Goal: Task Accomplishment & Management: Use online tool/utility

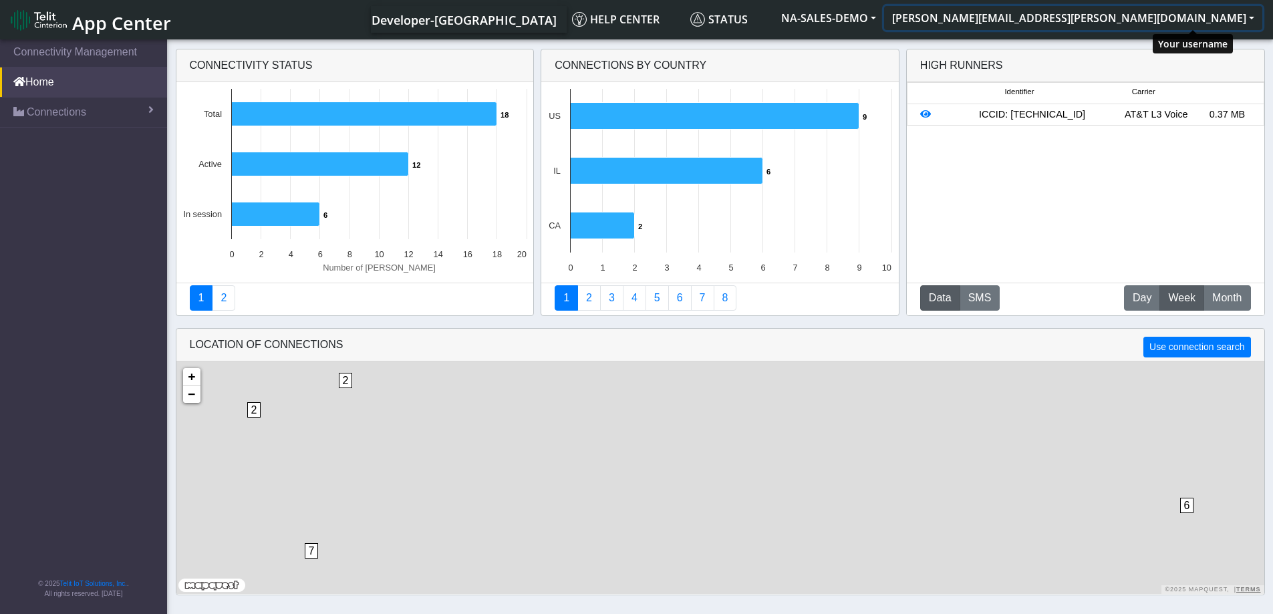
click at [1251, 16] on button "[PERSON_NAME][EMAIL_ADDRESS][PERSON_NAME][DOMAIN_NAME]" at bounding box center [1073, 18] width 378 height 24
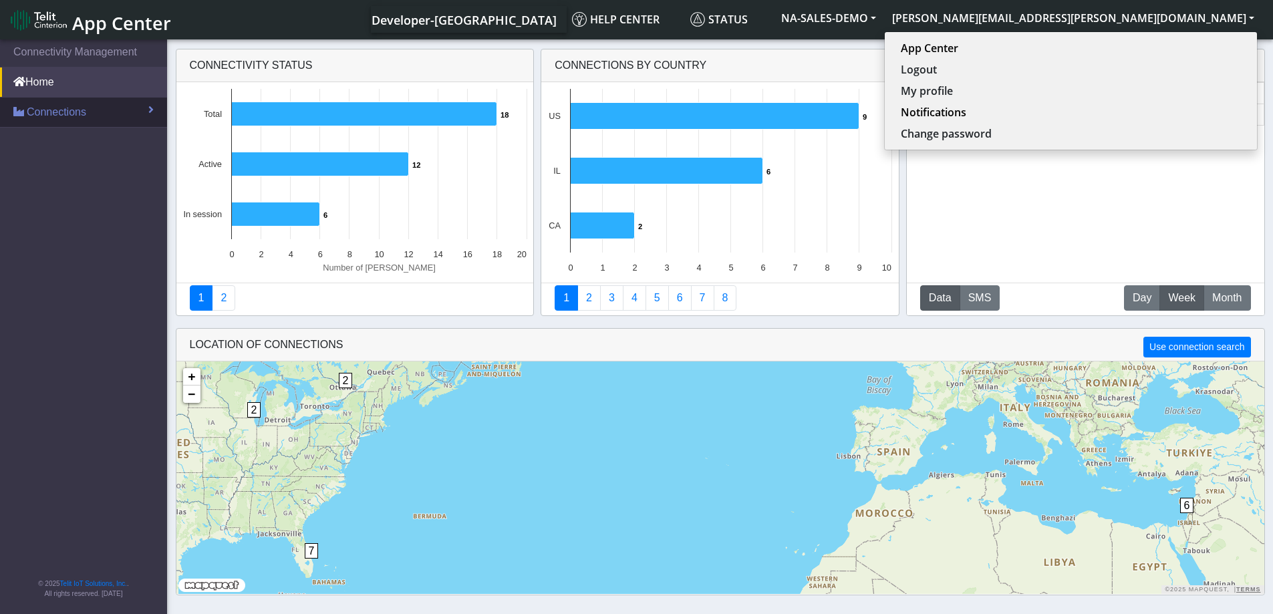
click at [76, 111] on span "Connections" at bounding box center [56, 112] width 59 height 16
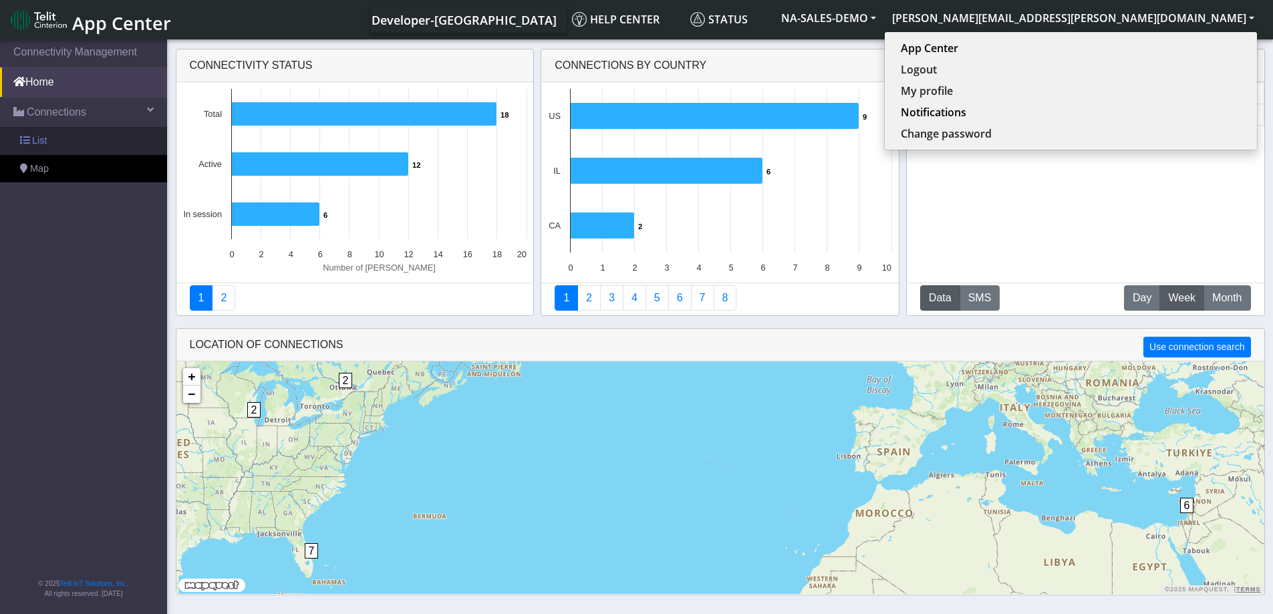
click at [35, 138] on span "List" at bounding box center [39, 141] width 15 height 15
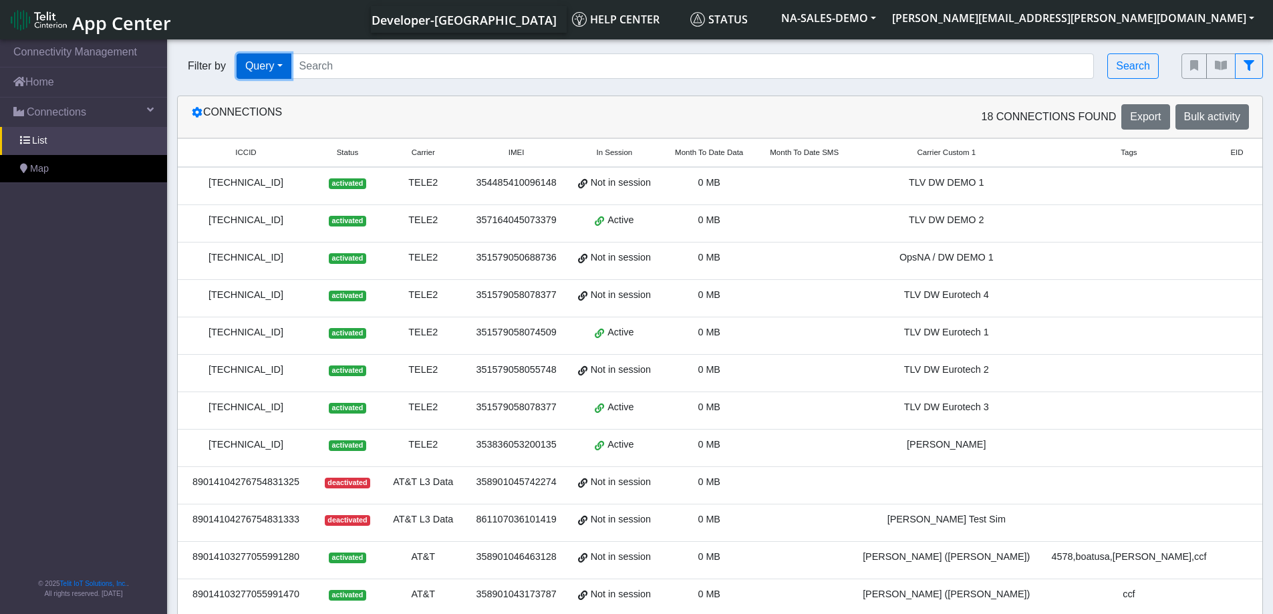
click at [291, 65] on button "Query" at bounding box center [264, 65] width 55 height 25
click at [392, 108] on div "Connections" at bounding box center [450, 116] width 539 height 25
click at [199, 116] on icon at bounding box center [197, 112] width 11 height 11
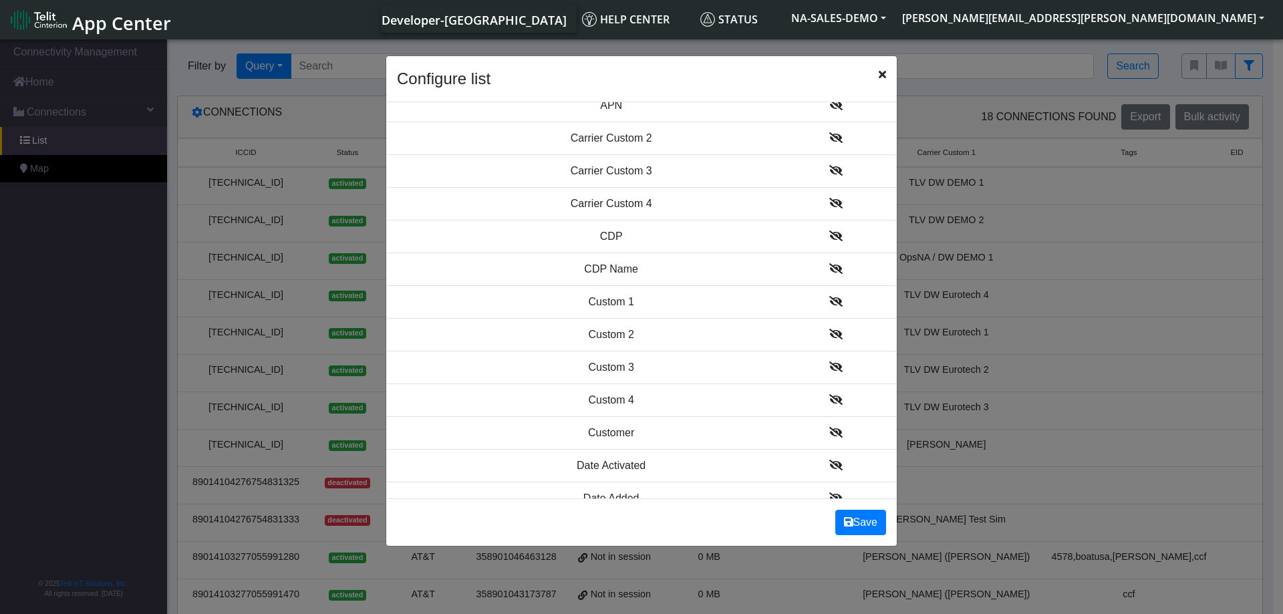
scroll to position [334, 0]
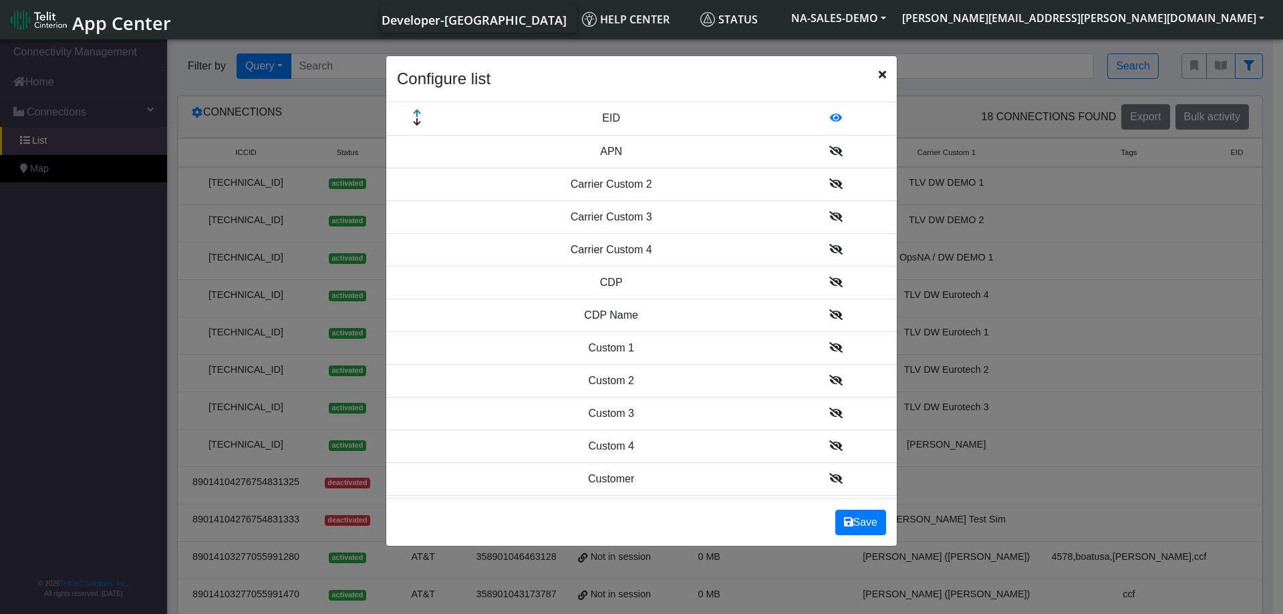
click at [880, 75] on icon "Close" at bounding box center [882, 74] width 7 height 11
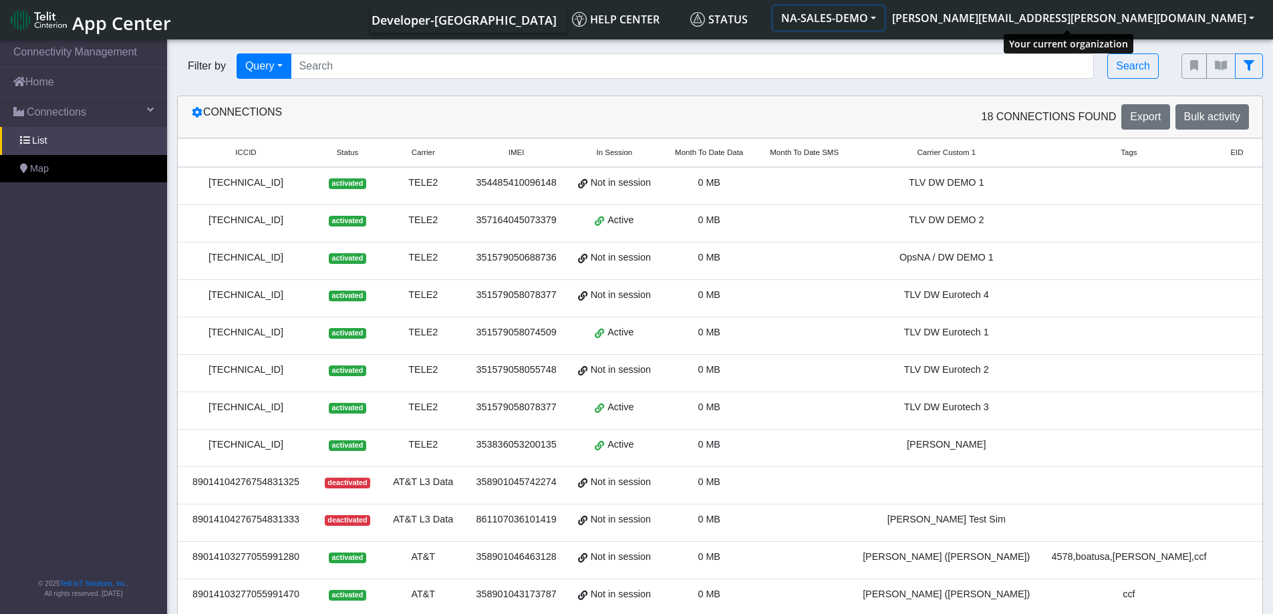
click at [884, 20] on button "NA-SALES-DEMO" at bounding box center [828, 18] width 111 height 24
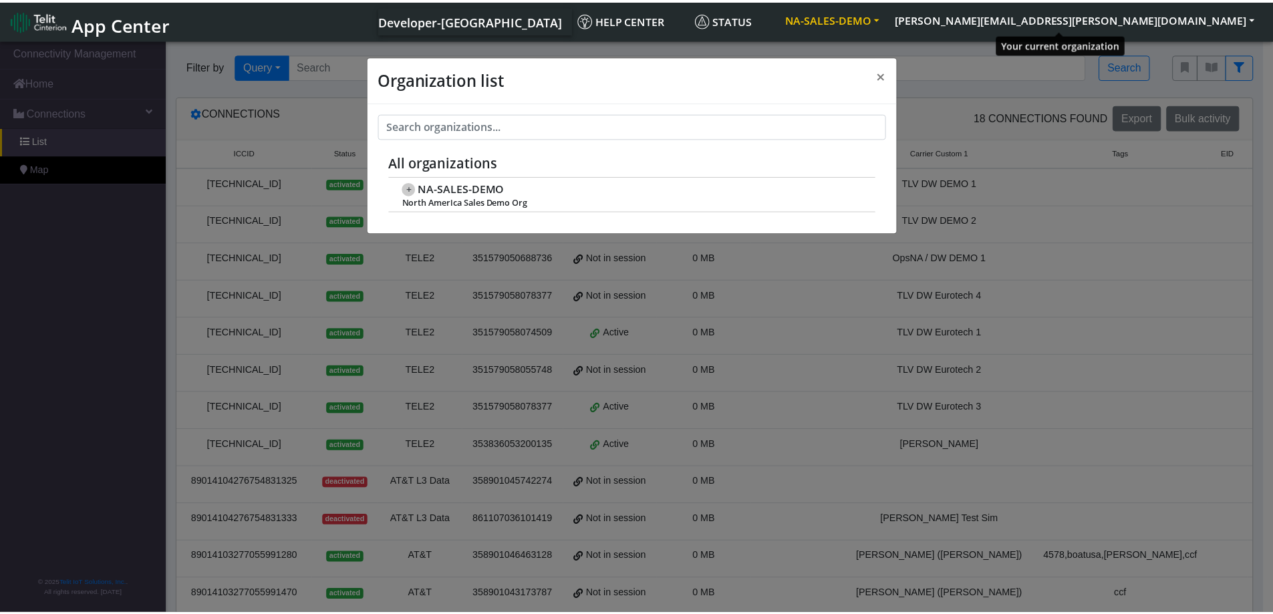
scroll to position [5, 0]
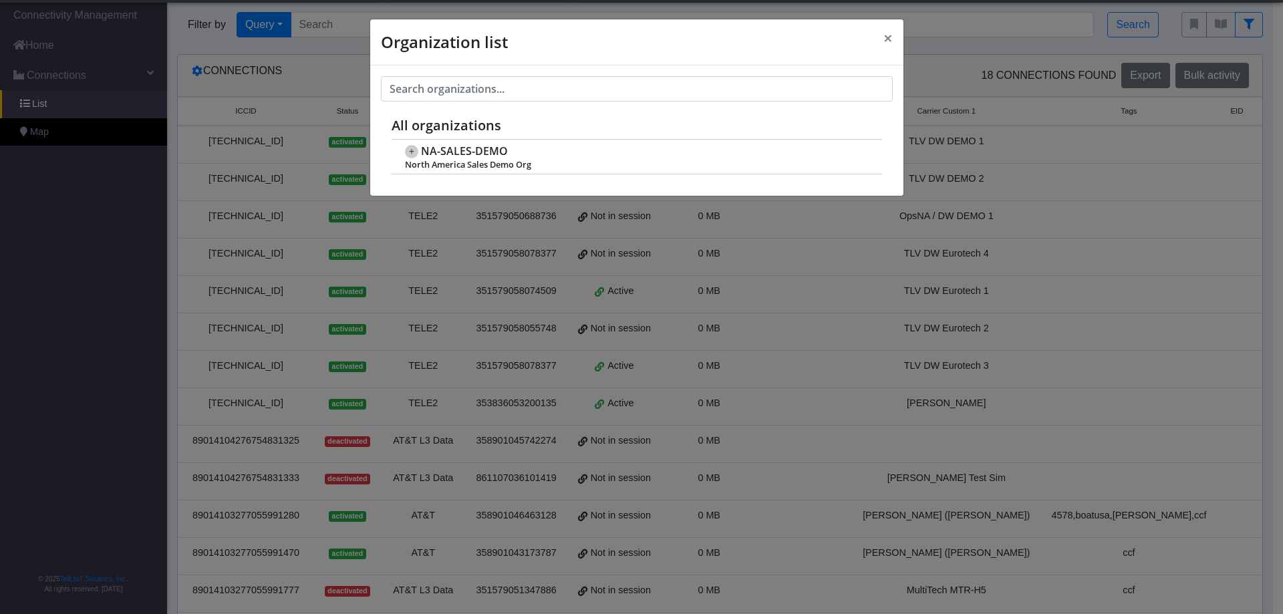
click at [967, 51] on div "Organization list × All organizations + NA-SALES-DEMO North America Sales Demo …" at bounding box center [641, 307] width 1283 height 614
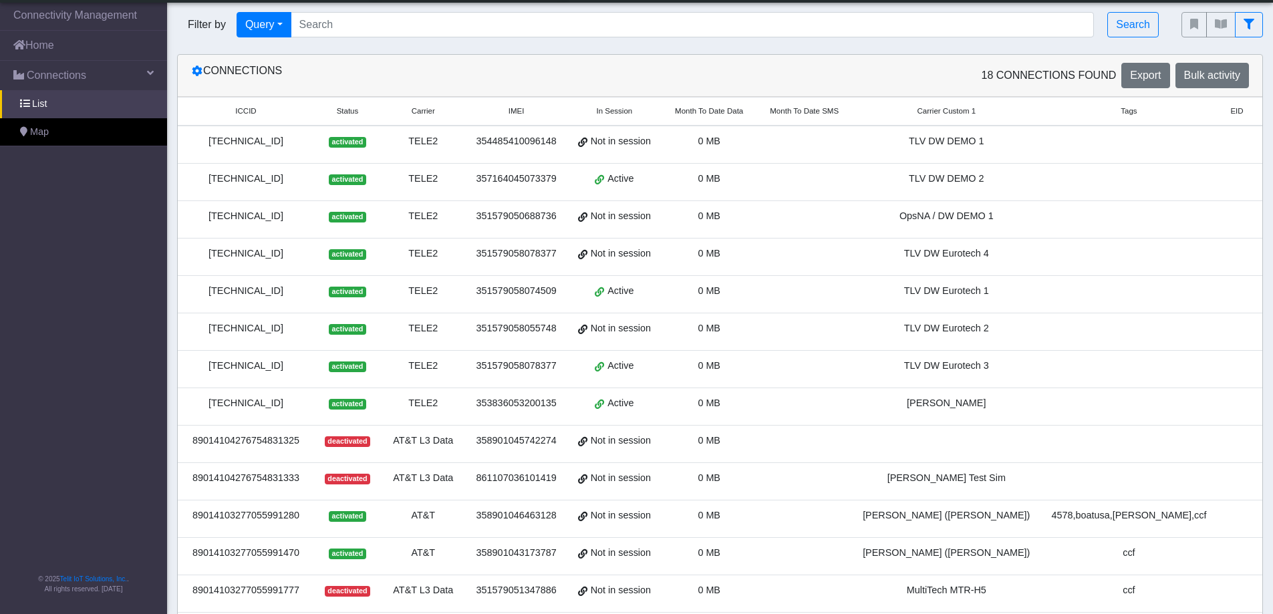
scroll to position [0, 0]
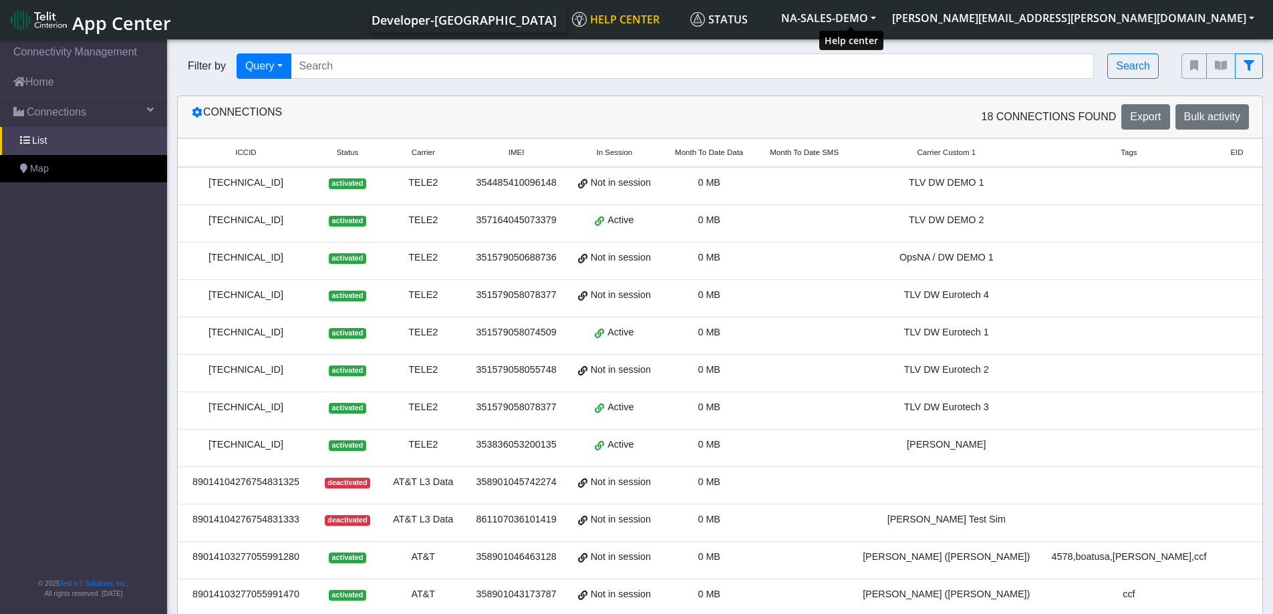
click at [660, 22] on span "Help center" at bounding box center [616, 19] width 88 height 15
click at [53, 114] on span "Connections" at bounding box center [56, 112] width 59 height 16
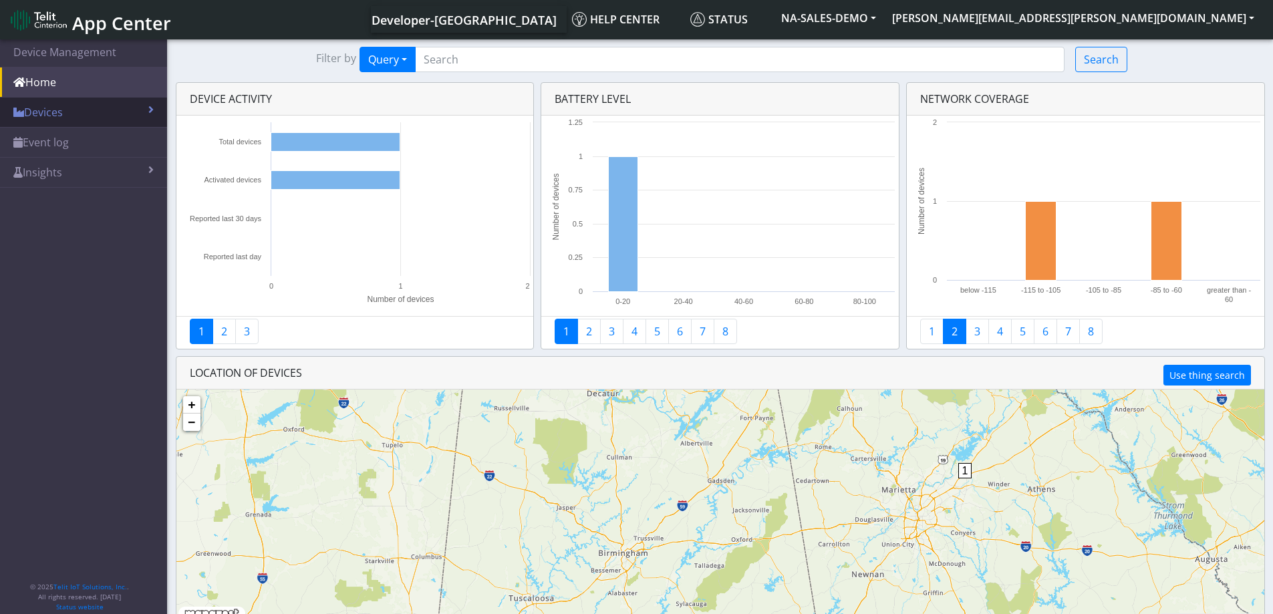
click at [98, 113] on link "Devices" at bounding box center [83, 112] width 167 height 29
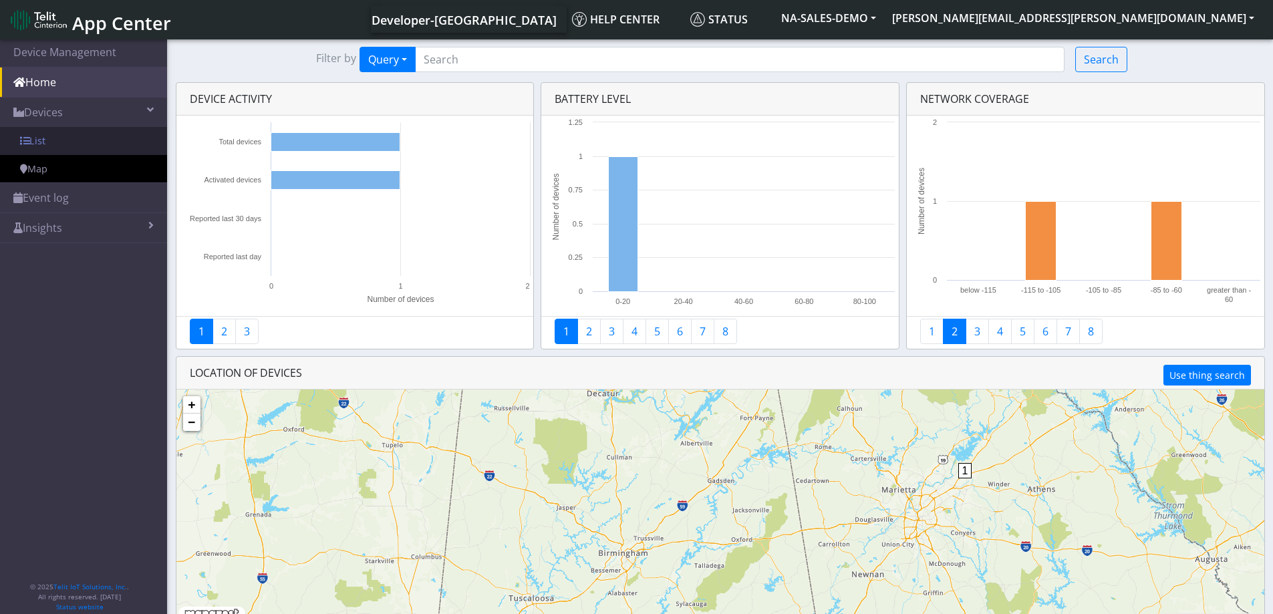
click at [41, 142] on link "List" at bounding box center [83, 141] width 167 height 28
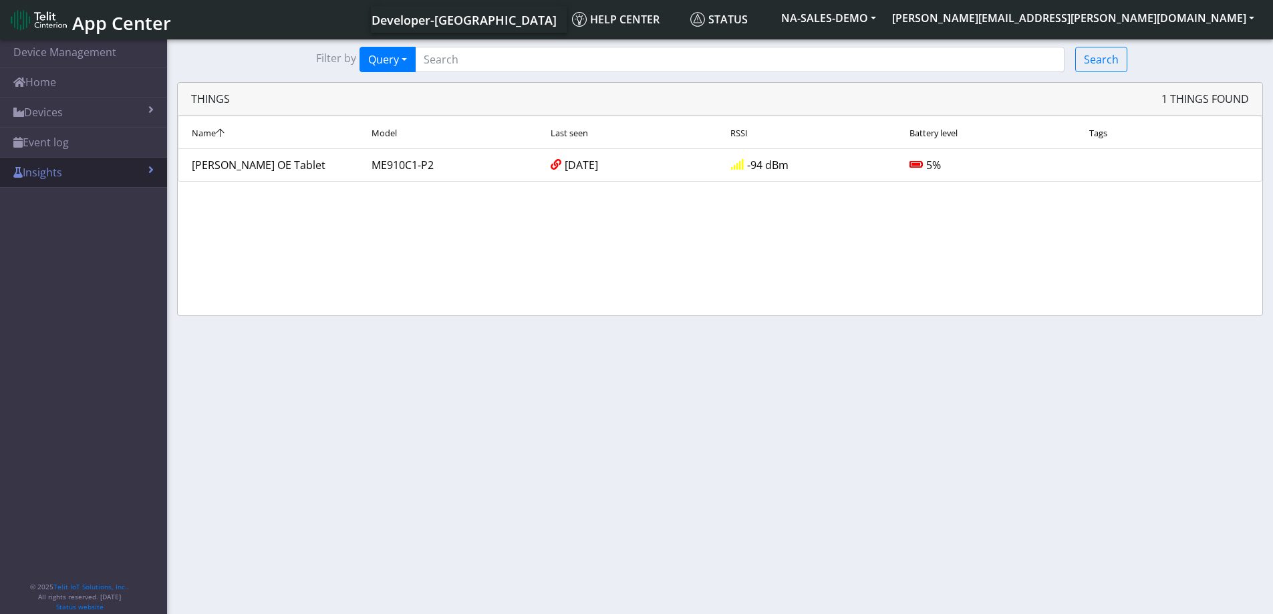
click at [41, 172] on link "Insights" at bounding box center [83, 172] width 167 height 29
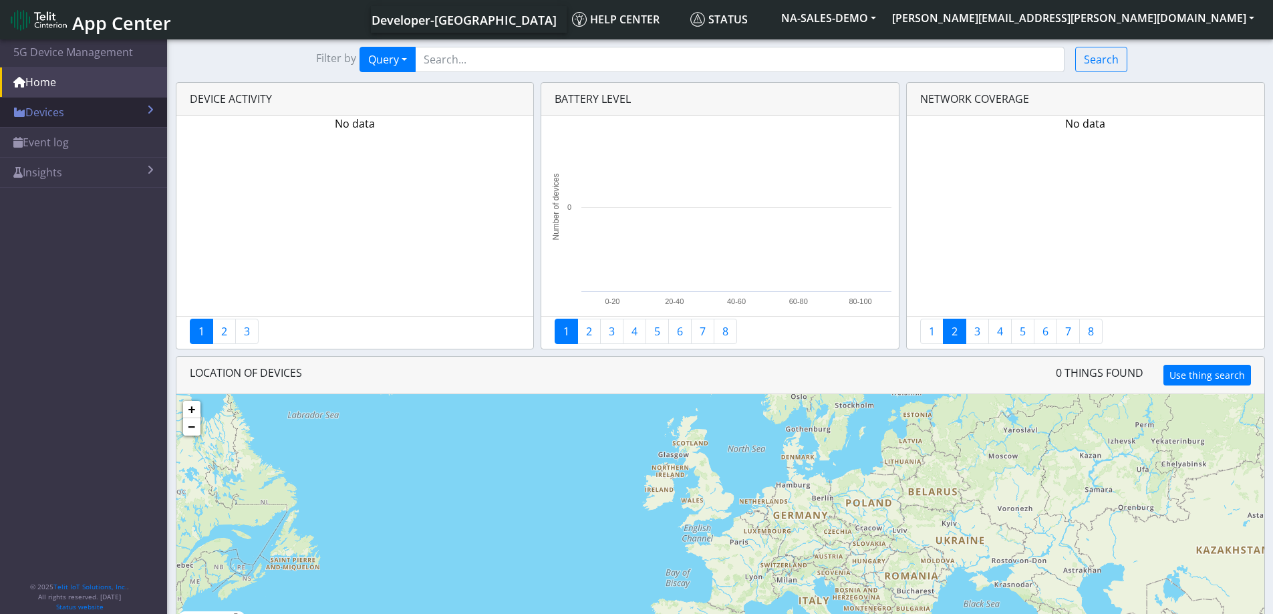
click at [53, 113] on link "Devices" at bounding box center [83, 112] width 167 height 29
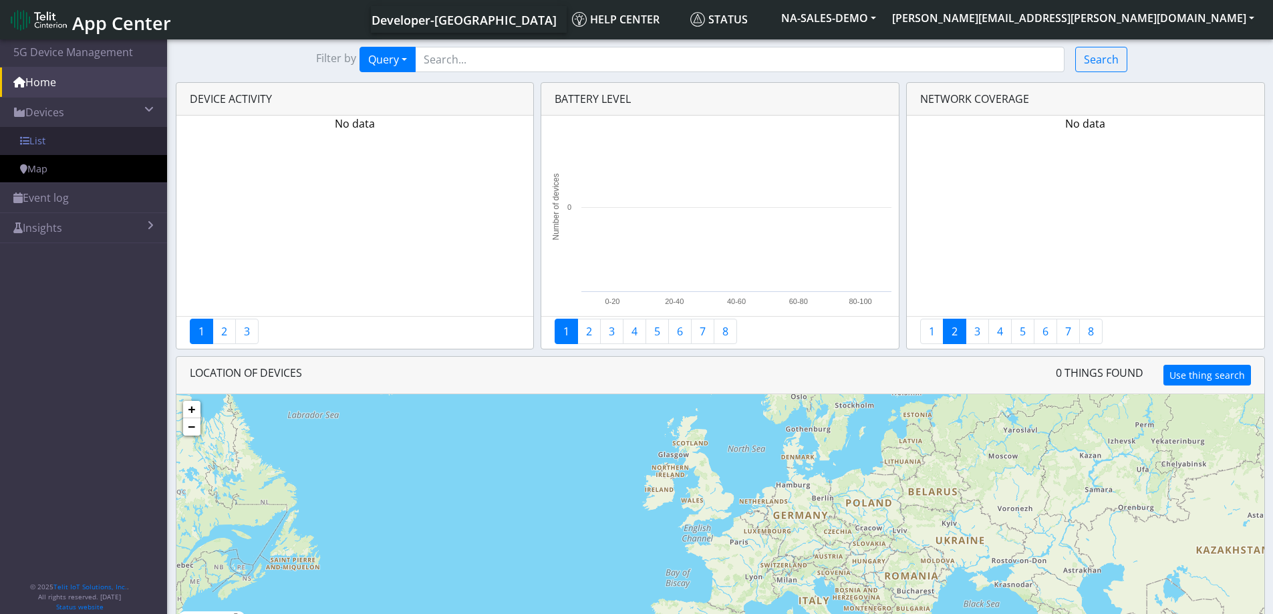
click at [55, 137] on link "List" at bounding box center [83, 141] width 167 height 28
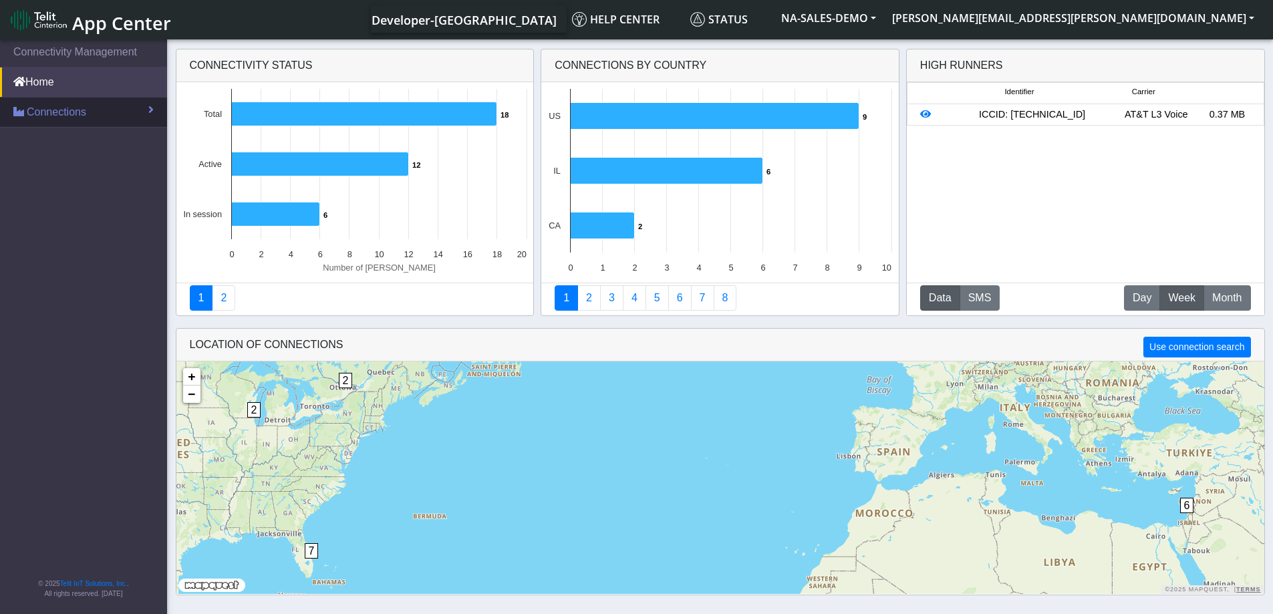
click at [60, 114] on span "Connections" at bounding box center [56, 112] width 59 height 16
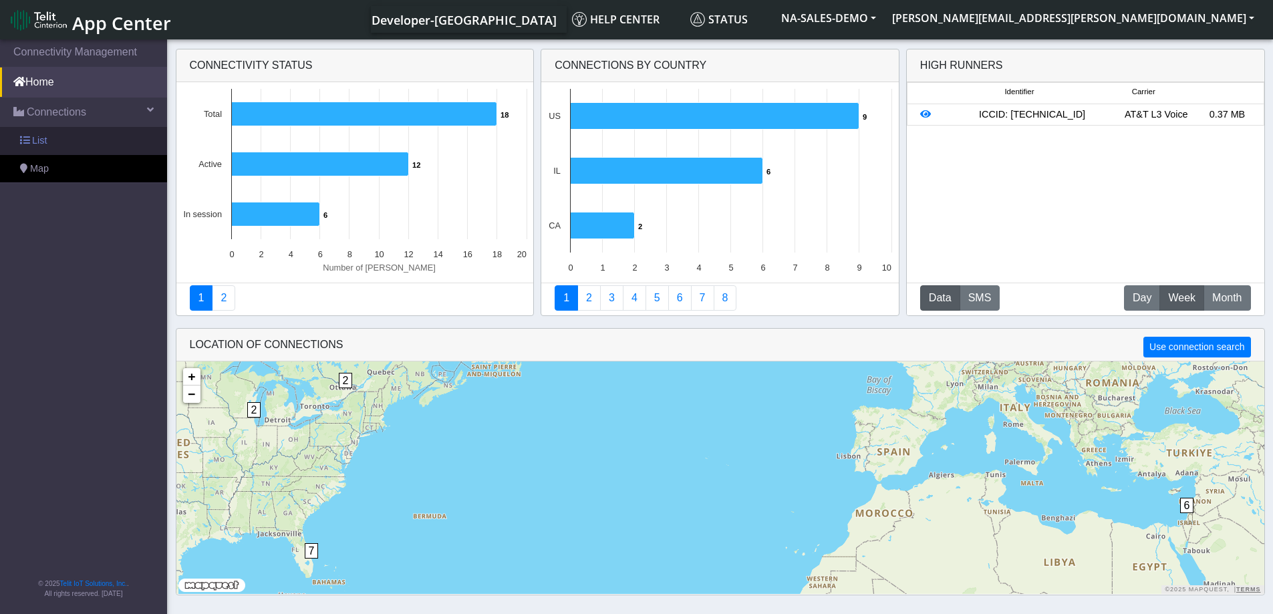
click at [36, 137] on span "List" at bounding box center [39, 141] width 15 height 15
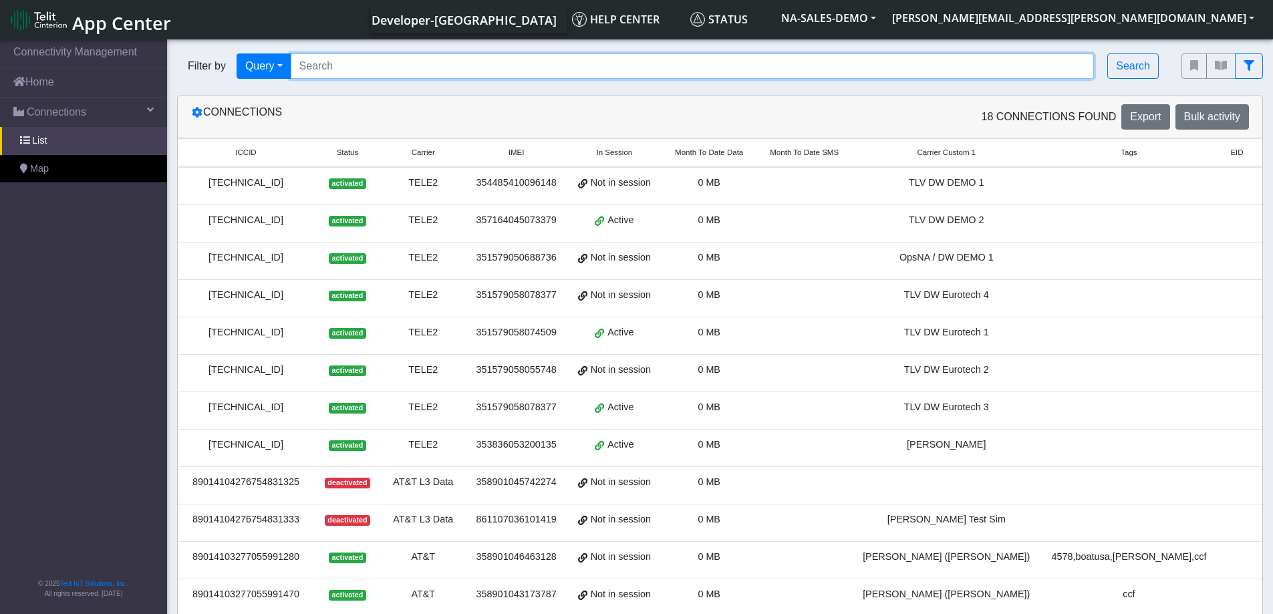
click at [376, 71] on input "Search..." at bounding box center [693, 65] width 804 height 25
paste input "89358151000031911285"
type input "89358151000031911285"
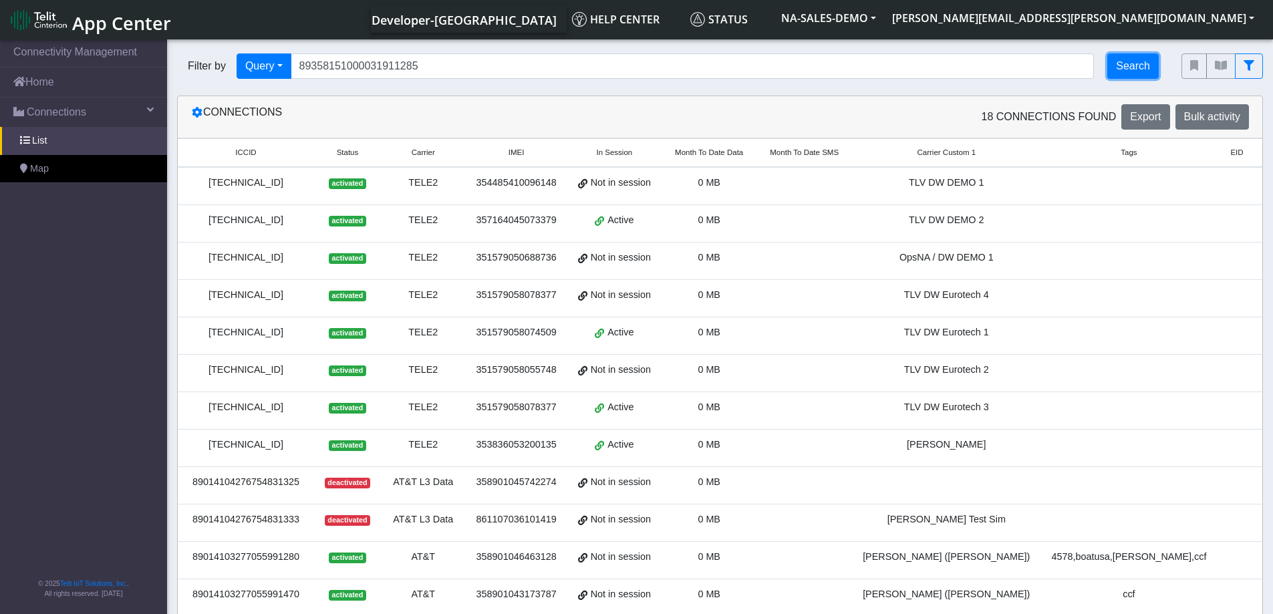
click at [1132, 65] on button "Search" at bounding box center [1133, 65] width 51 height 25
